Goal: Task Accomplishment & Management: Use online tool/utility

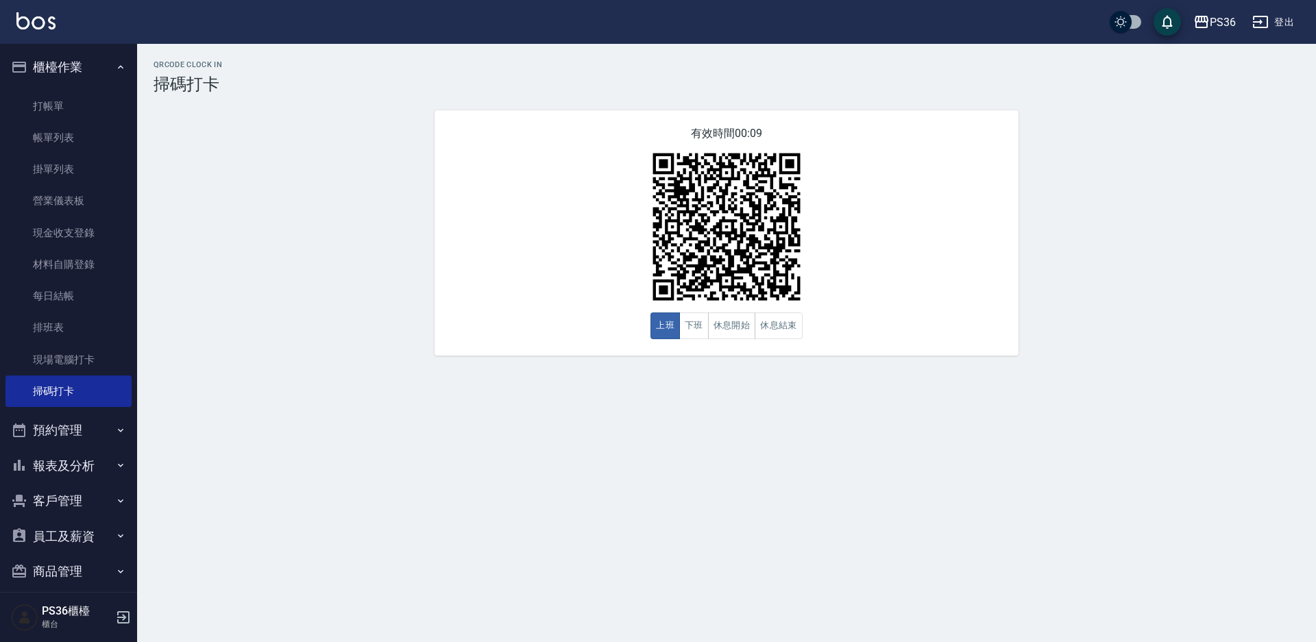
click at [91, 456] on button "報表及分析" at bounding box center [68, 466] width 126 height 36
click at [93, 563] on link "互助日報表" at bounding box center [68, 568] width 126 height 32
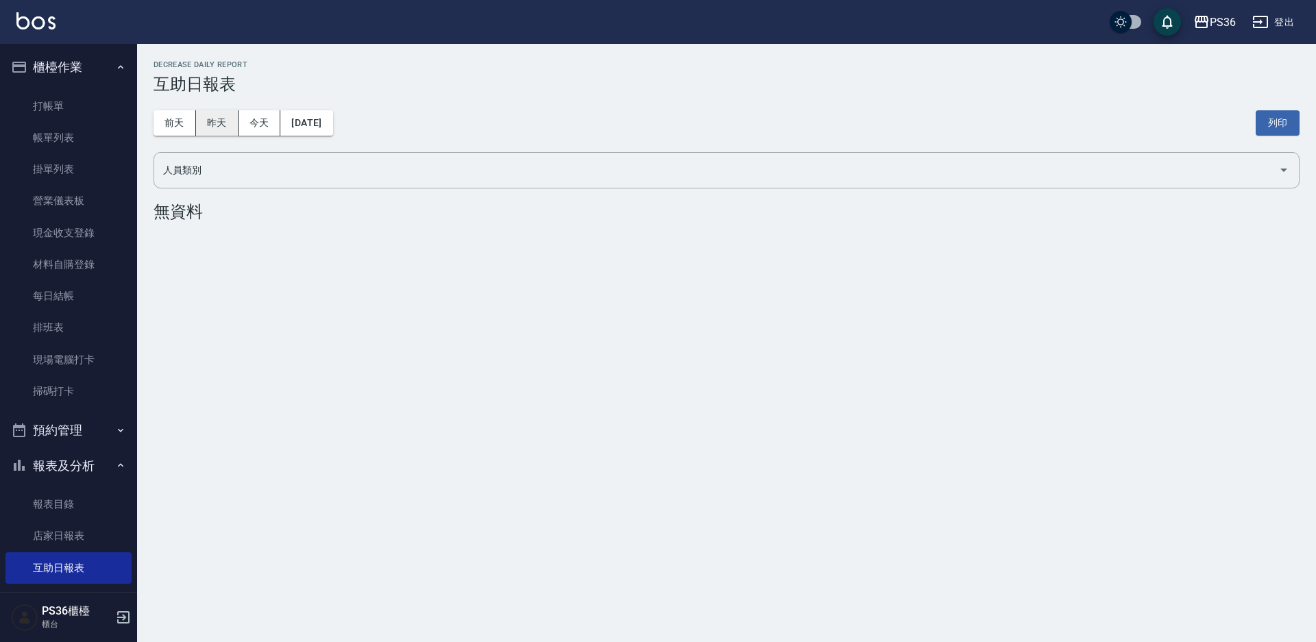
click at [227, 119] on button "昨天" at bounding box center [217, 122] width 42 height 25
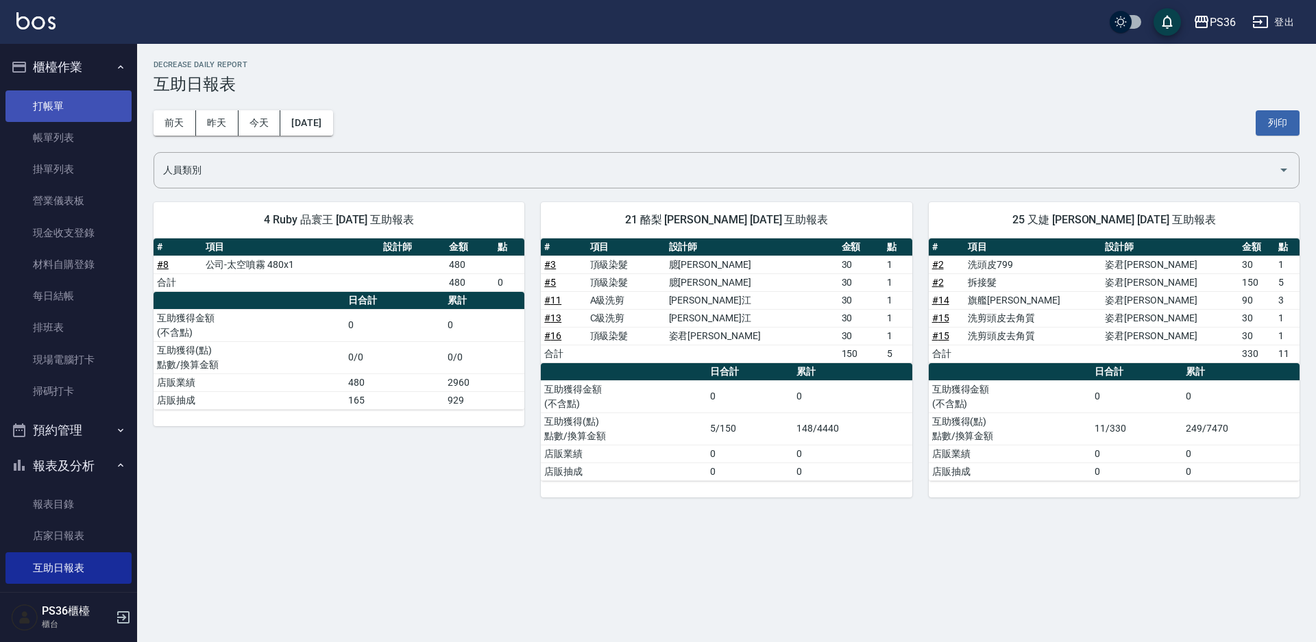
click at [74, 104] on link "打帳單" at bounding box center [68, 106] width 126 height 32
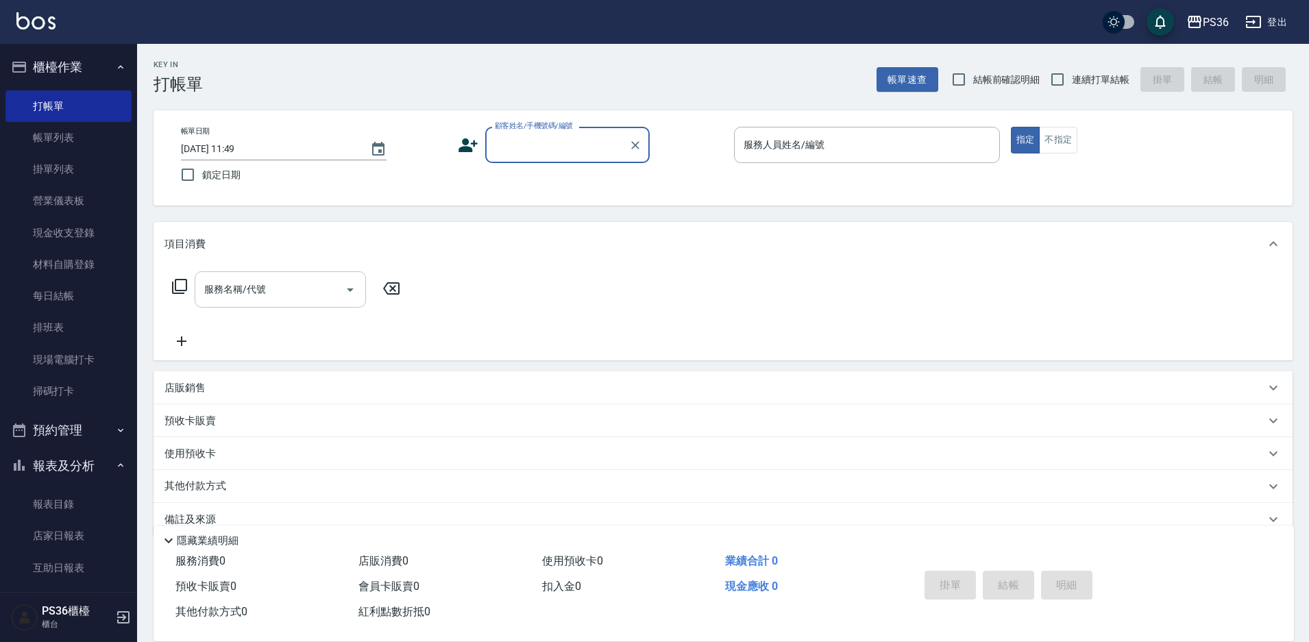
click at [293, 295] on input "服務名稱/代號" at bounding box center [270, 290] width 138 height 24
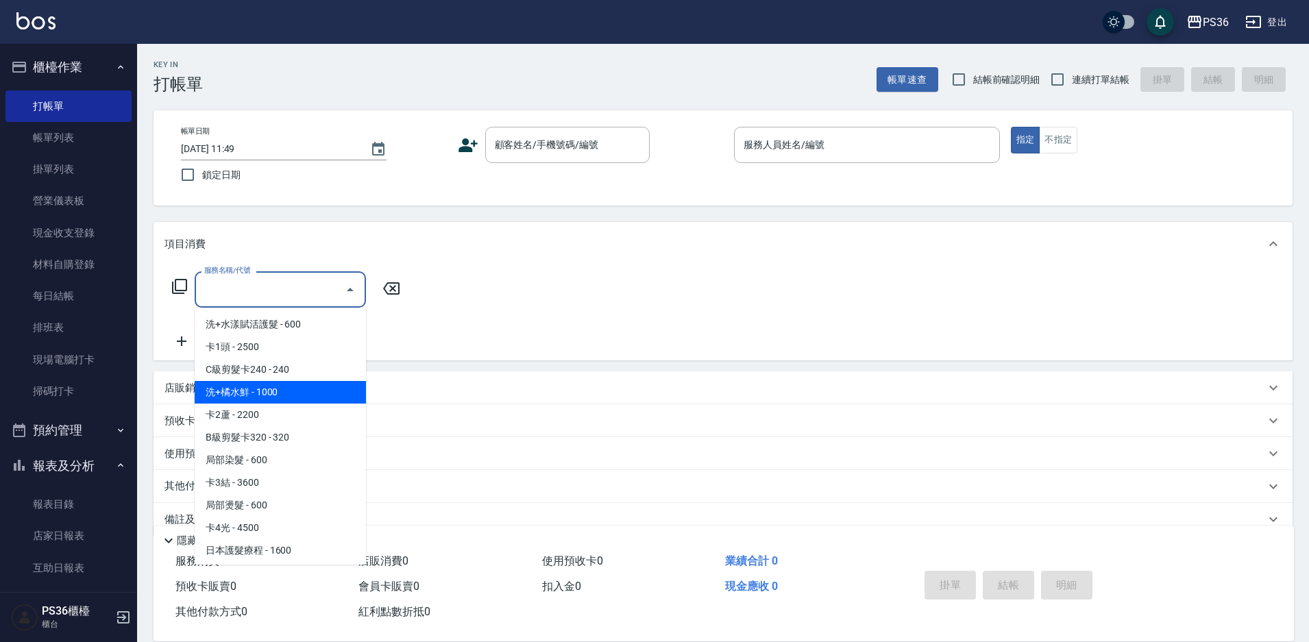
click at [276, 390] on span "洗+橘水鮮 - 1000" at bounding box center [280, 392] width 171 height 23
type input "洗+橘水鮮(01)"
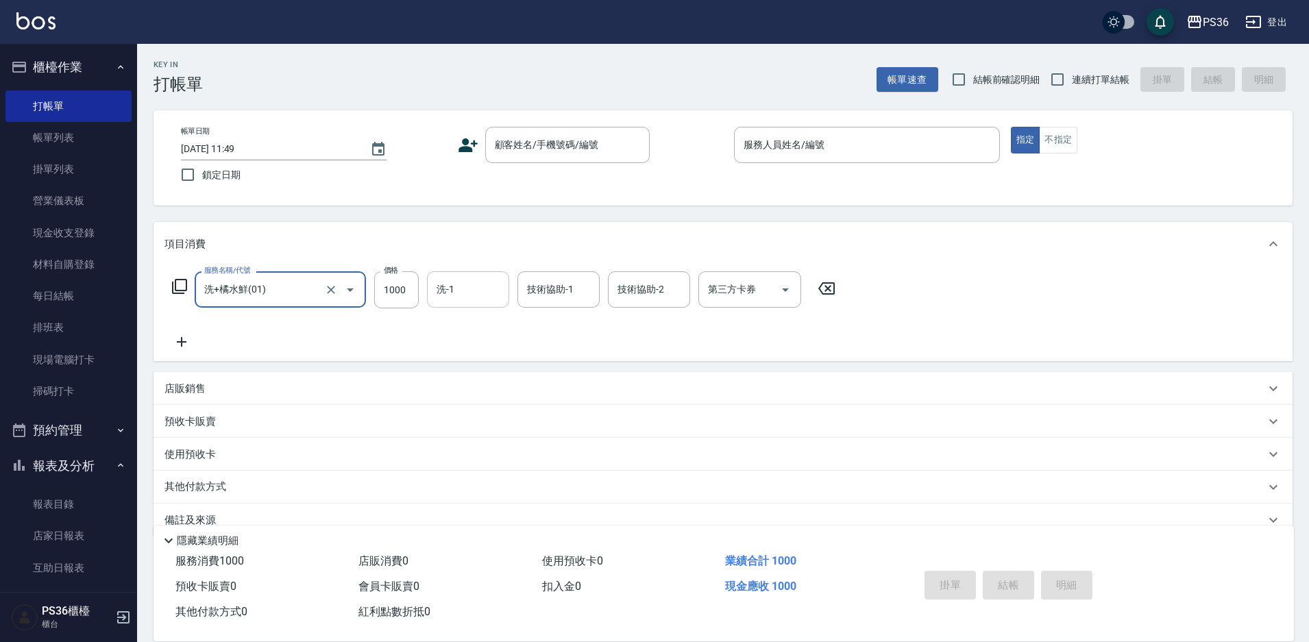
click at [463, 305] on div "洗-1" at bounding box center [468, 289] width 82 height 36
type input "2"
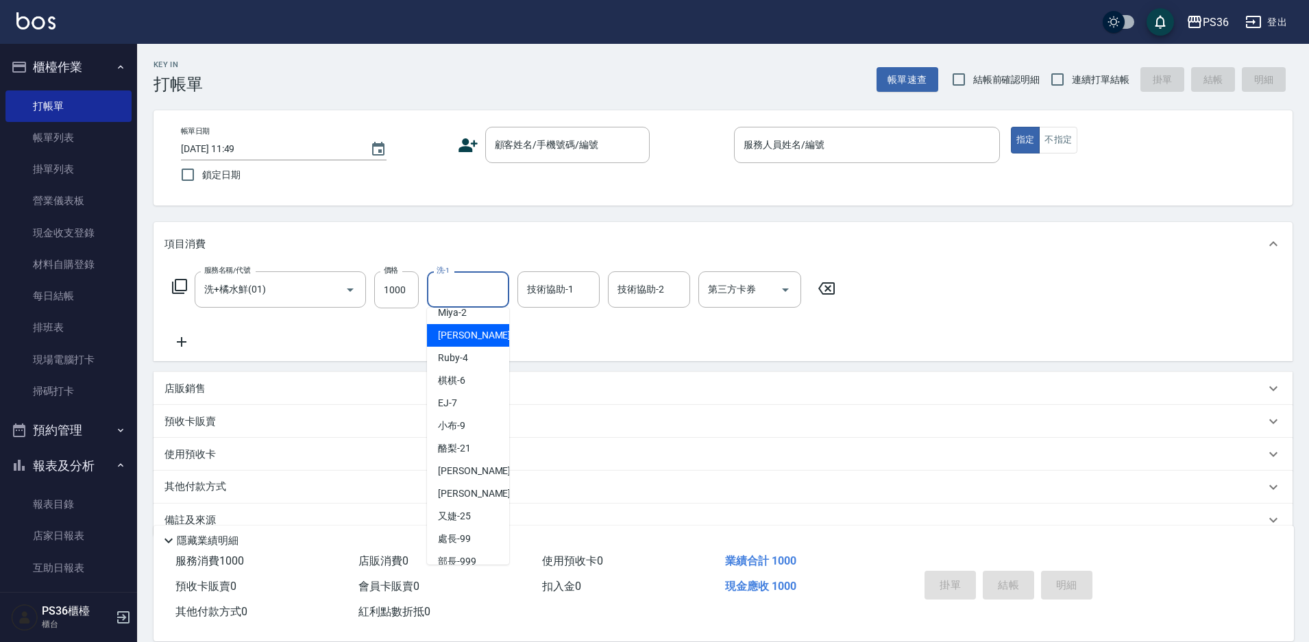
scroll to position [137, 0]
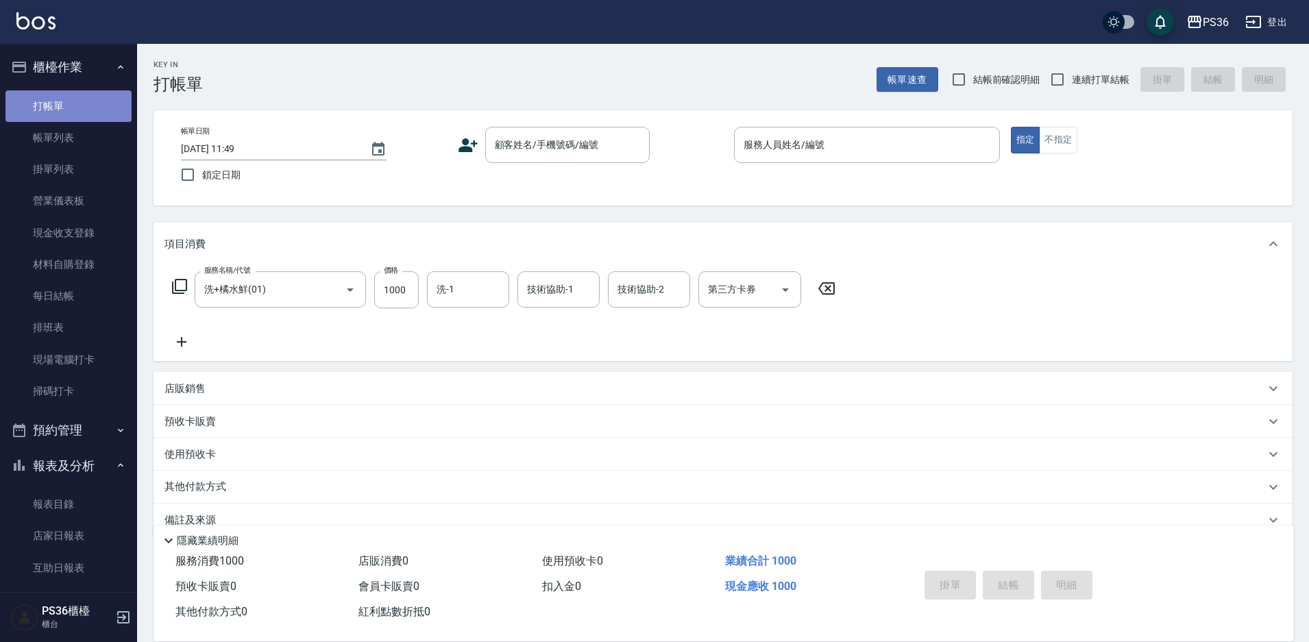
click at [74, 94] on link "打帳單" at bounding box center [68, 106] width 126 height 32
click at [334, 290] on icon "Clear" at bounding box center [331, 290] width 14 height 14
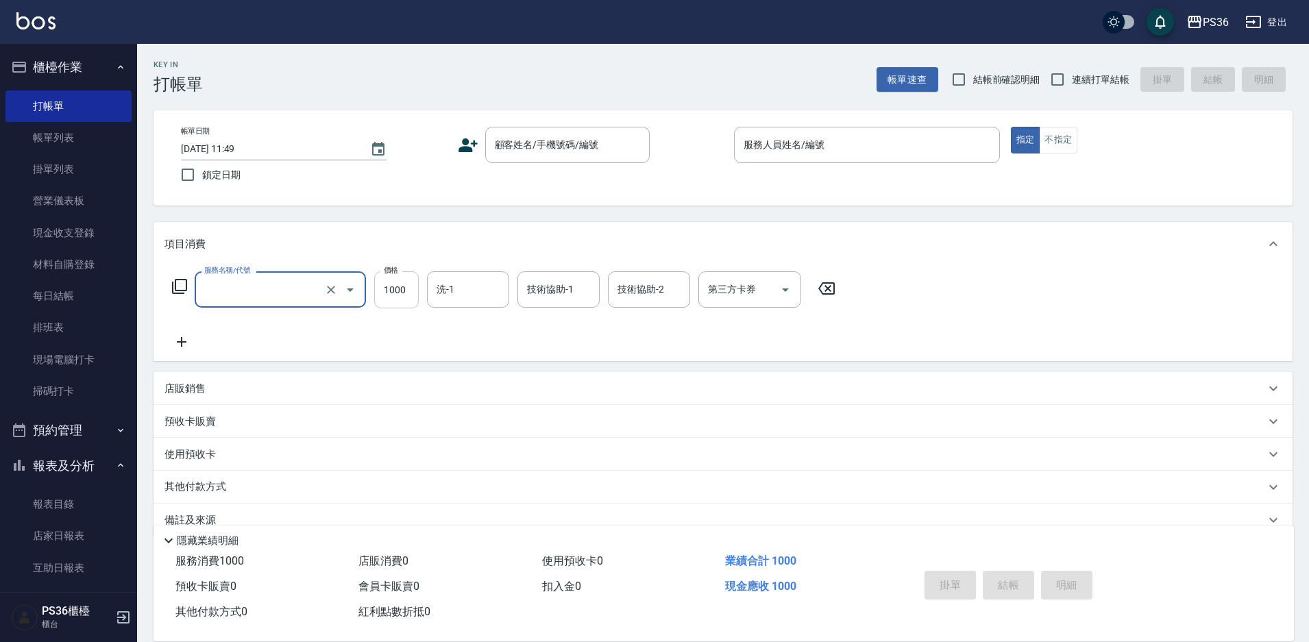
type input "洗+橘水鮮(01)"
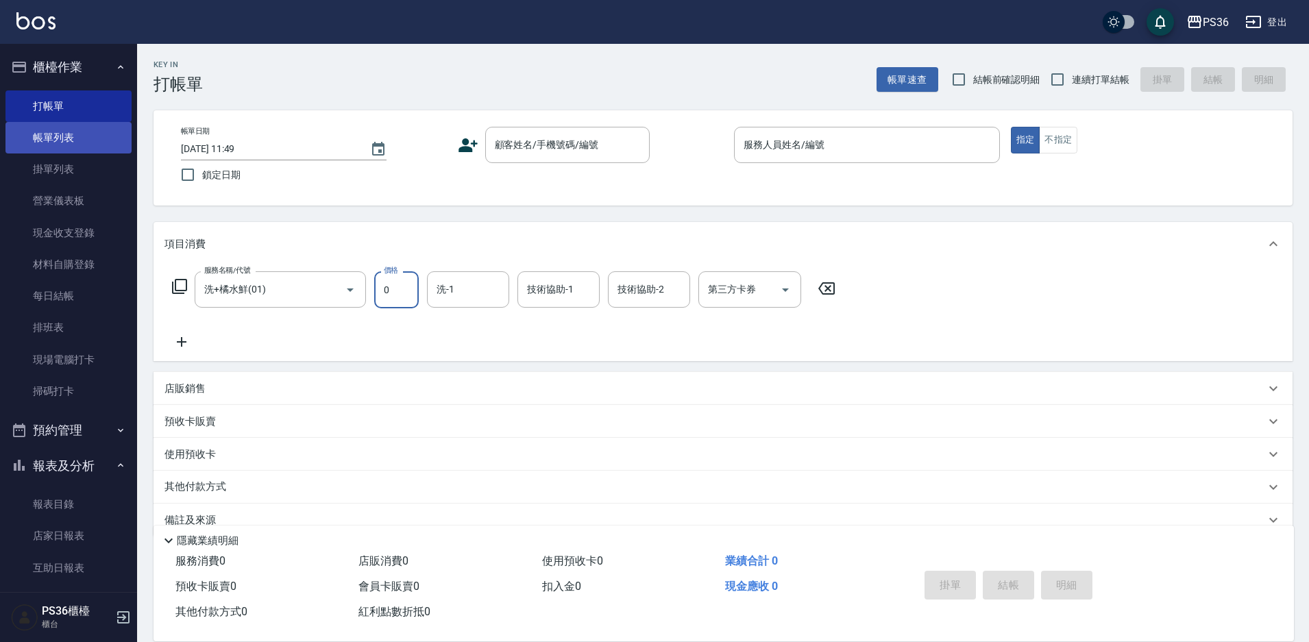
type input "0"
click at [87, 127] on link "帳單列表" at bounding box center [68, 138] width 126 height 32
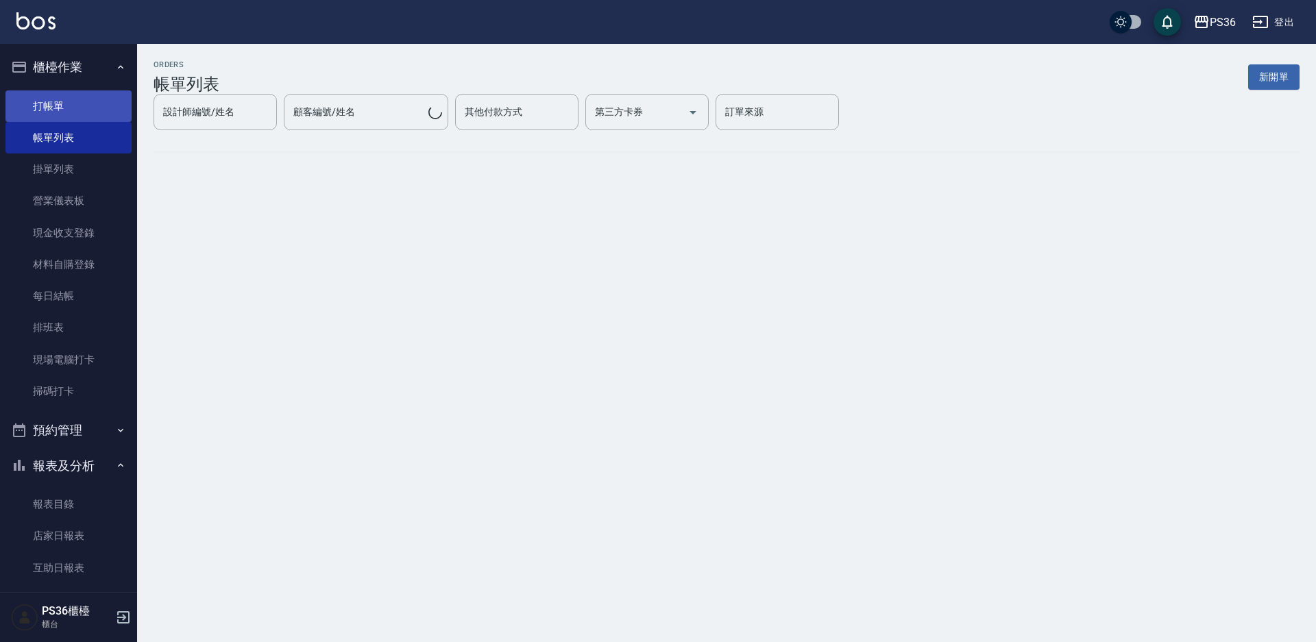
click at [94, 95] on link "打帳單" at bounding box center [68, 106] width 126 height 32
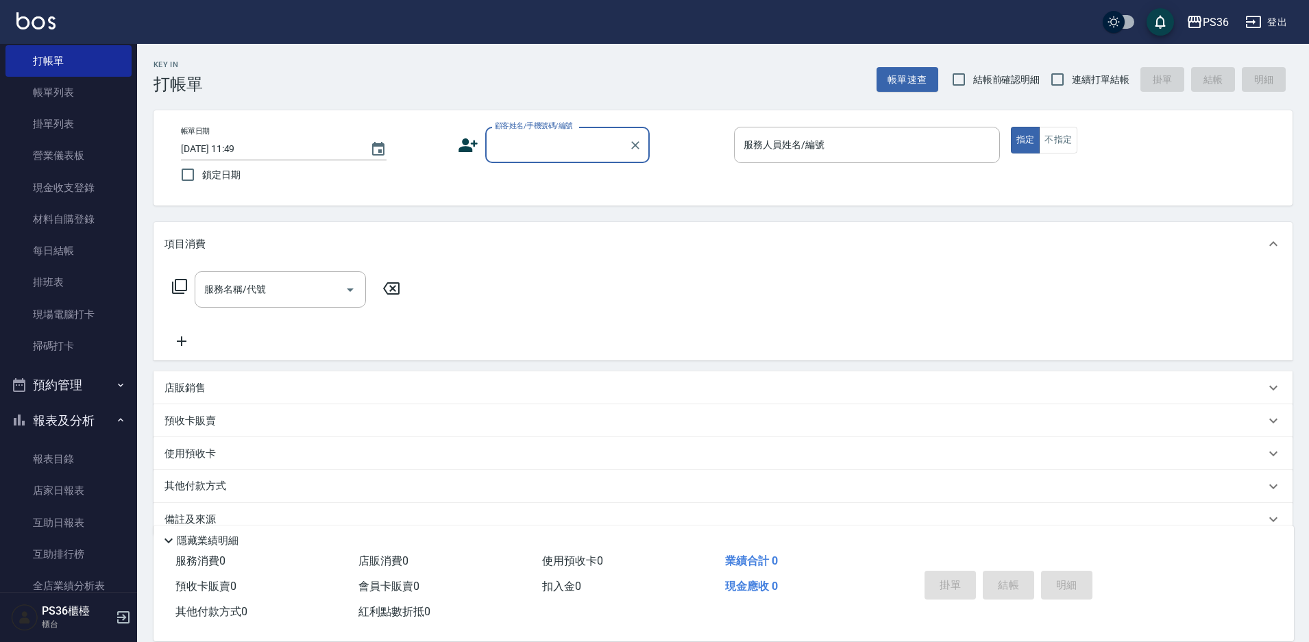
scroll to position [137, 0]
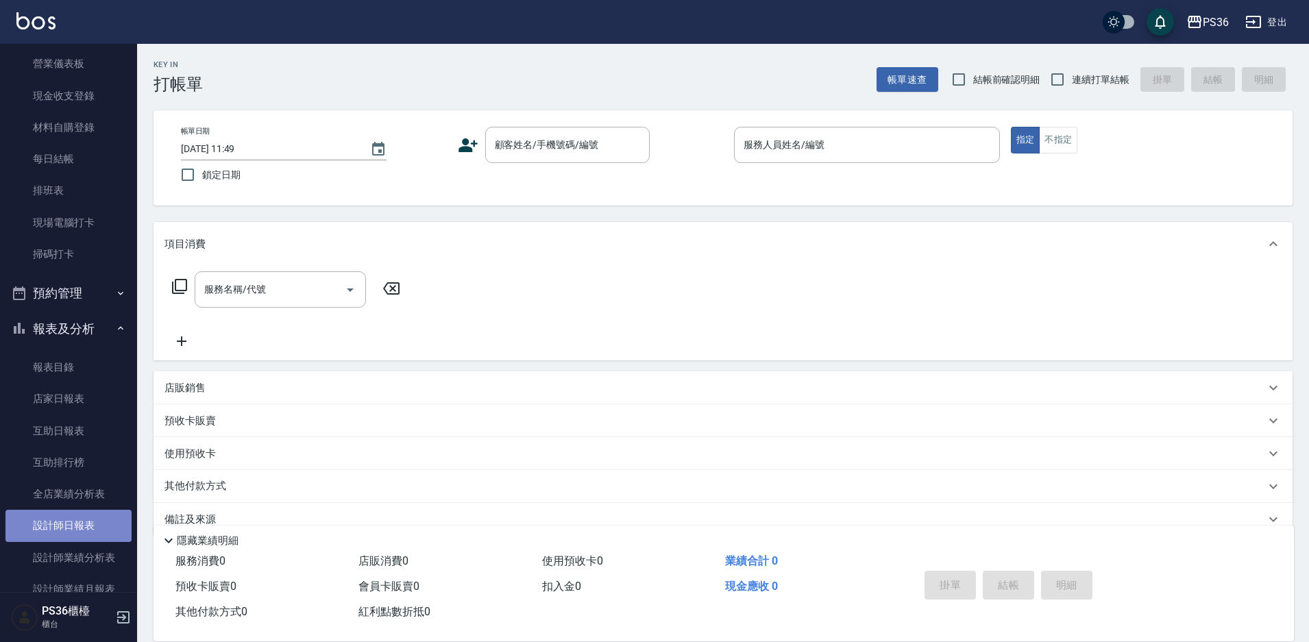
click at [90, 513] on link "設計師日報表" at bounding box center [68, 526] width 126 height 32
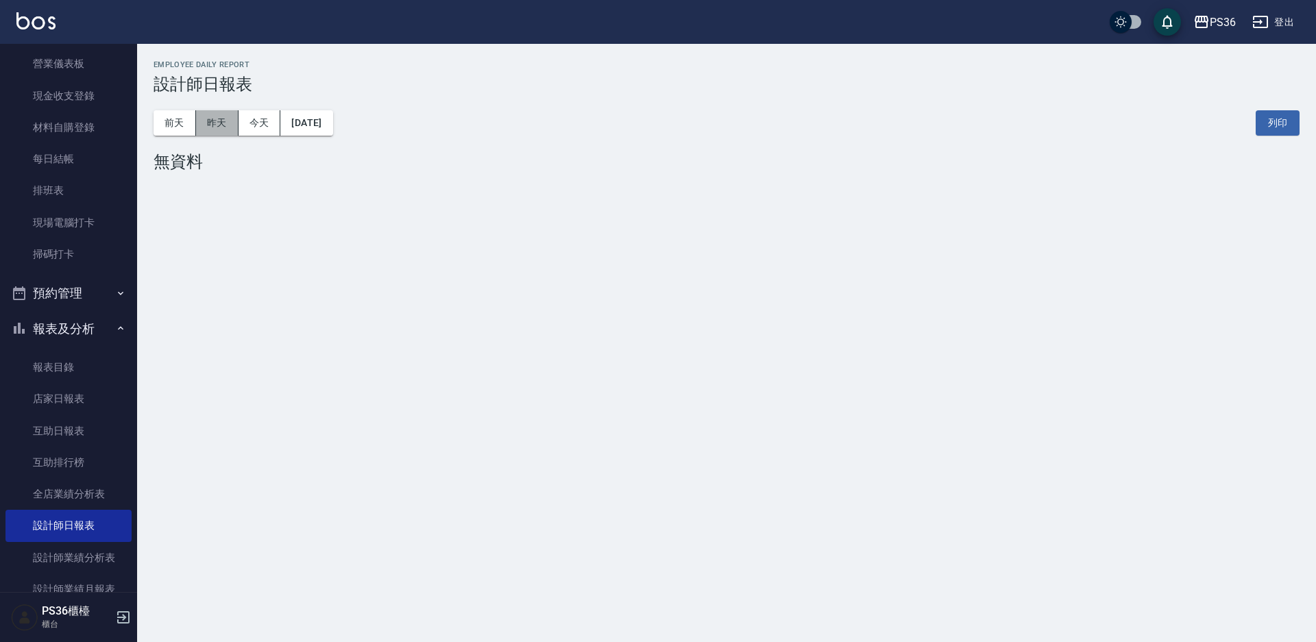
click at [222, 115] on button "昨天" at bounding box center [217, 122] width 42 height 25
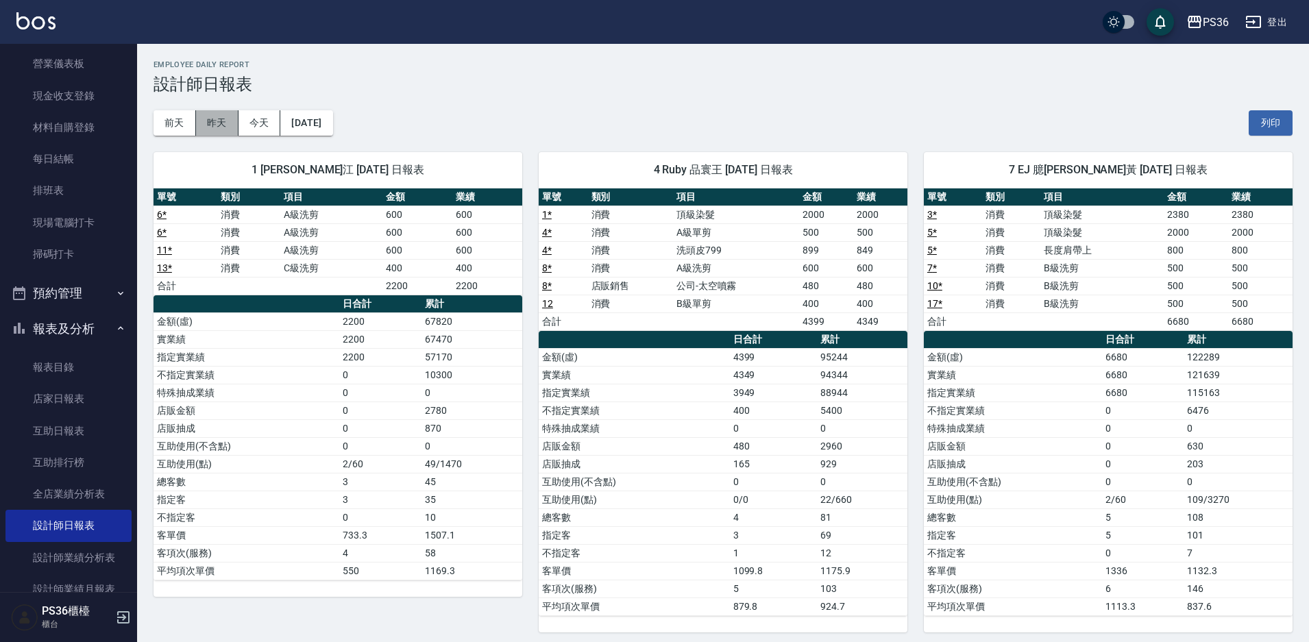
click at [219, 126] on button "昨天" at bounding box center [217, 122] width 42 height 25
click at [169, 117] on button "前天" at bounding box center [175, 122] width 42 height 25
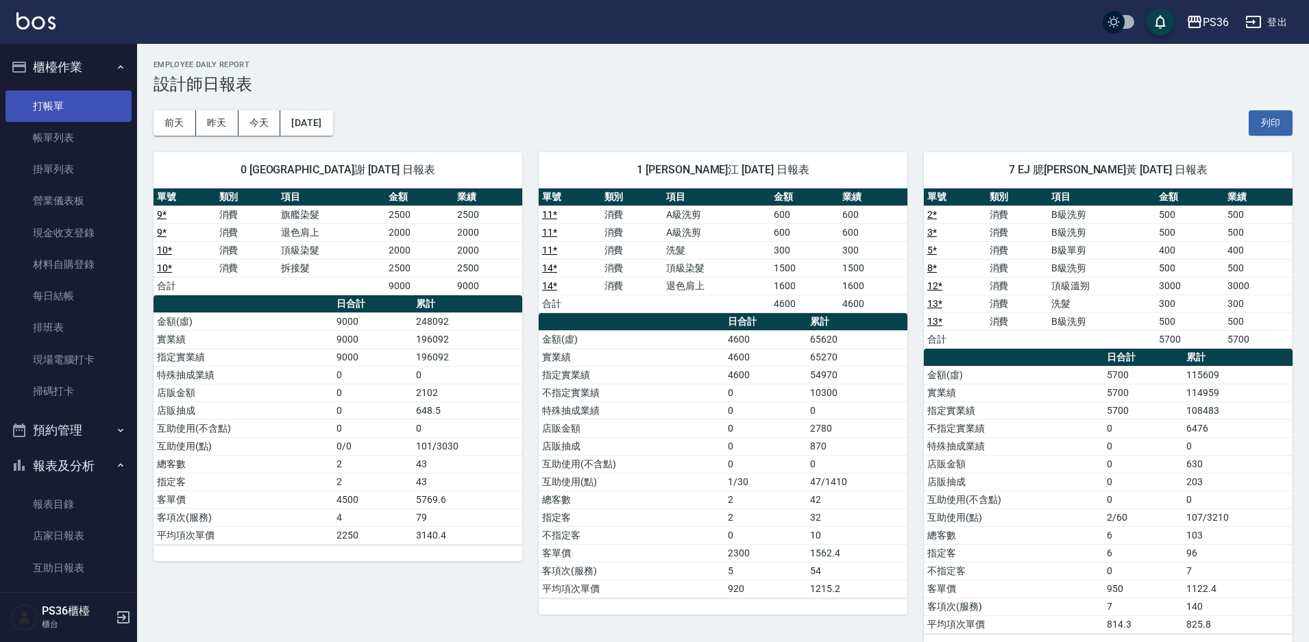
click at [80, 108] on link "打帳單" at bounding box center [68, 106] width 126 height 32
